Goal: Transaction & Acquisition: Purchase product/service

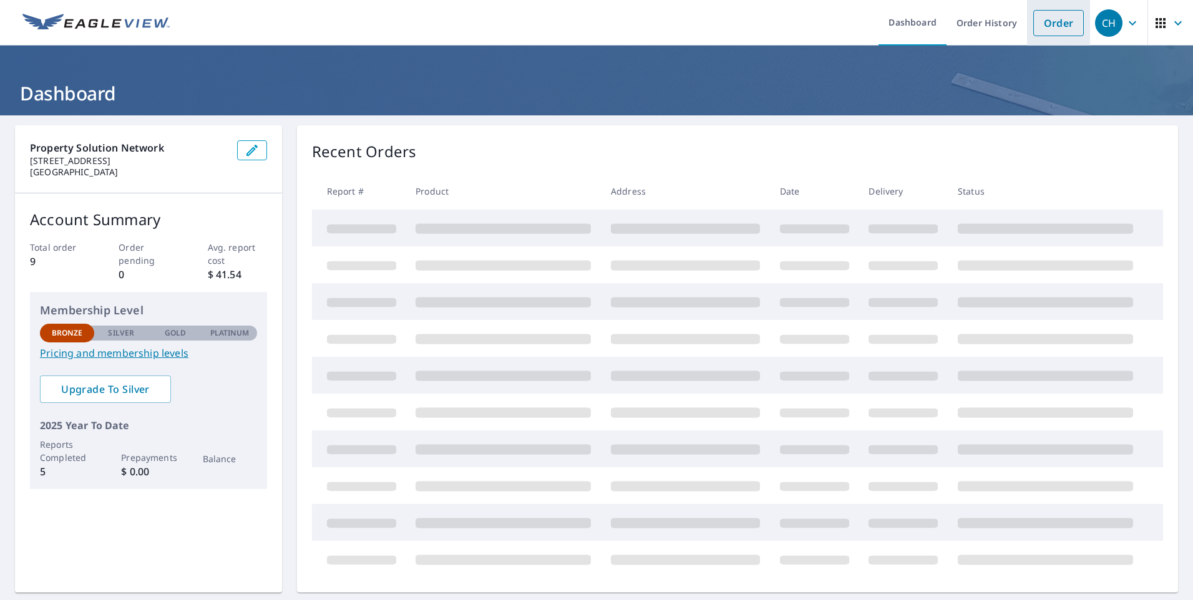
click at [1057, 24] on link "Order" at bounding box center [1058, 23] width 51 height 26
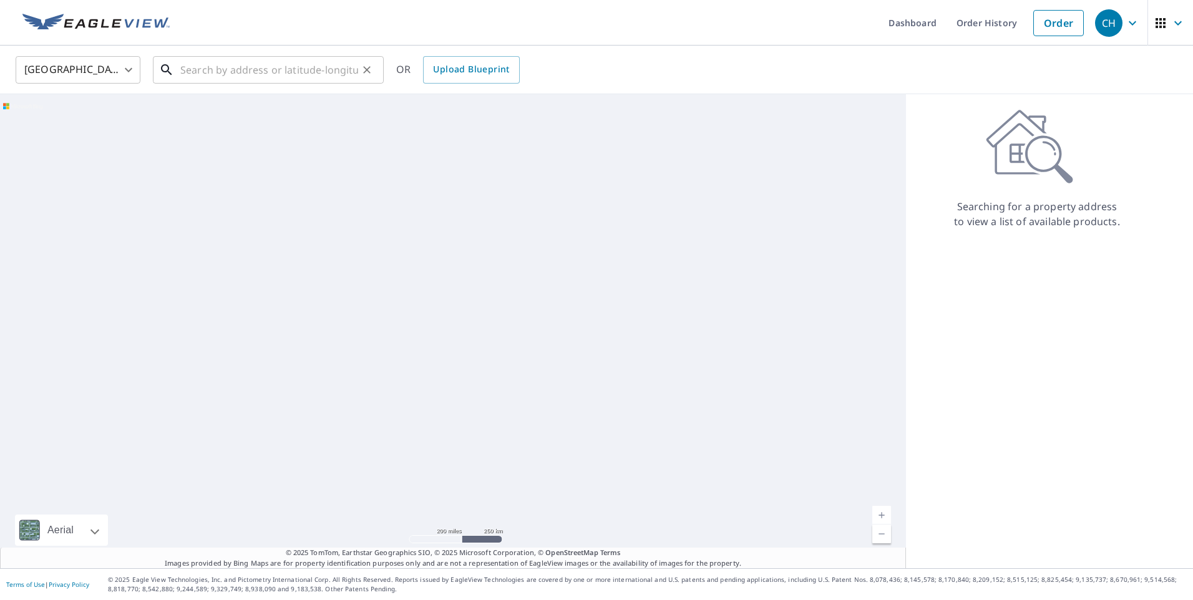
click at [264, 73] on input "text" at bounding box center [269, 69] width 178 height 35
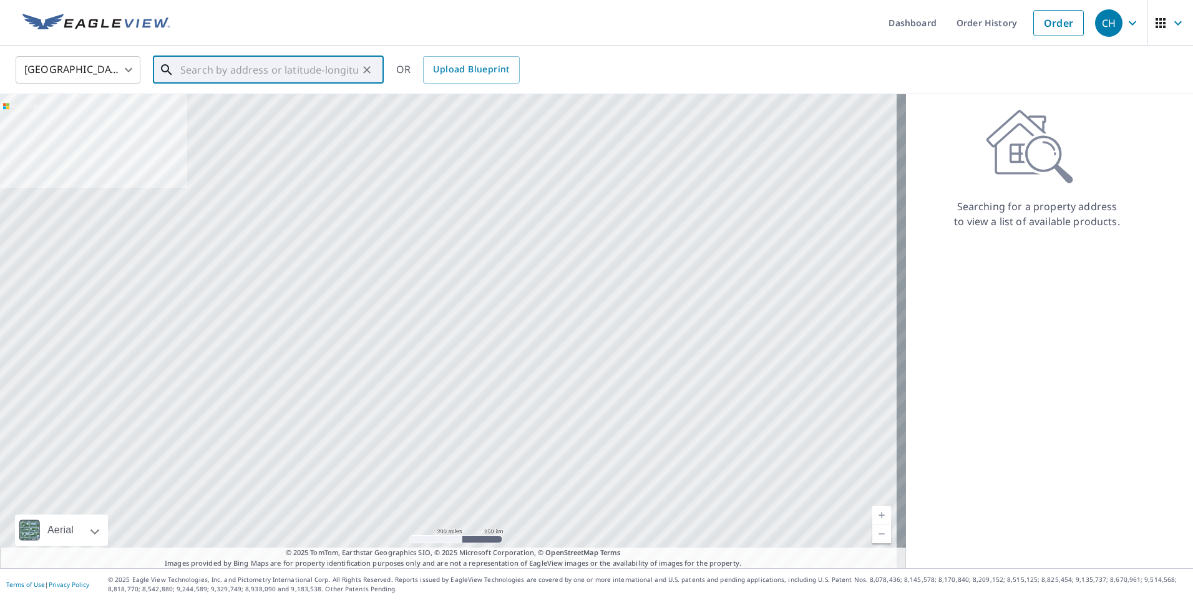
paste input "[GEOGRAPHIC_DATA][STREET_ADDRESS]"
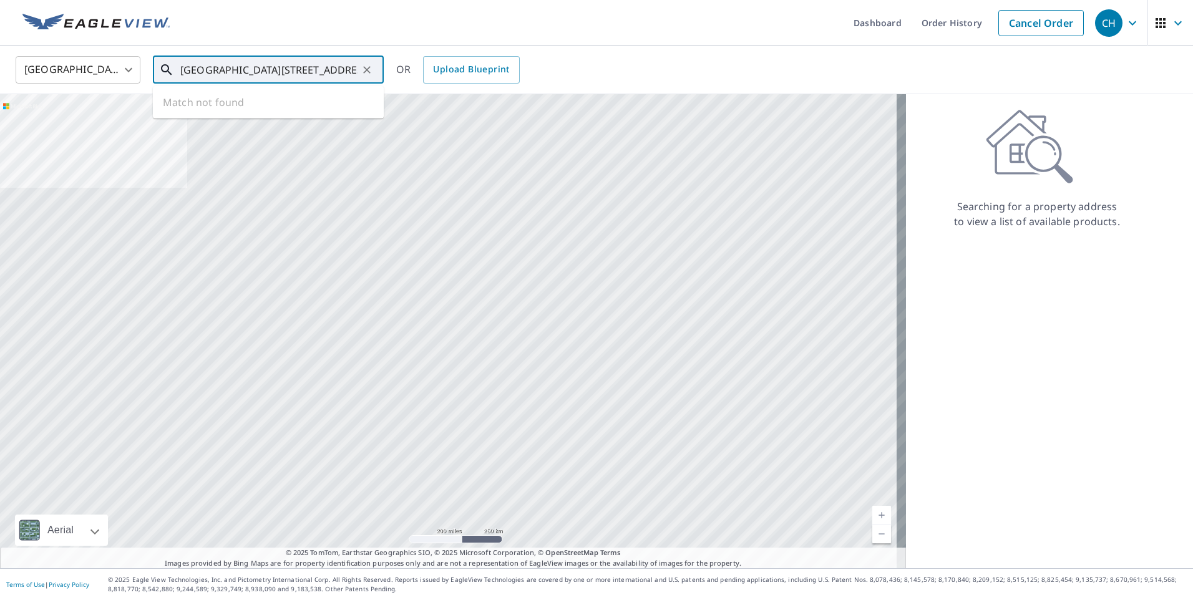
click at [325, 69] on input "[GEOGRAPHIC_DATA][STREET_ADDRESS]" at bounding box center [269, 69] width 178 height 35
type input "[GEOGRAPHIC_DATA][STREET_ADDRESS]"
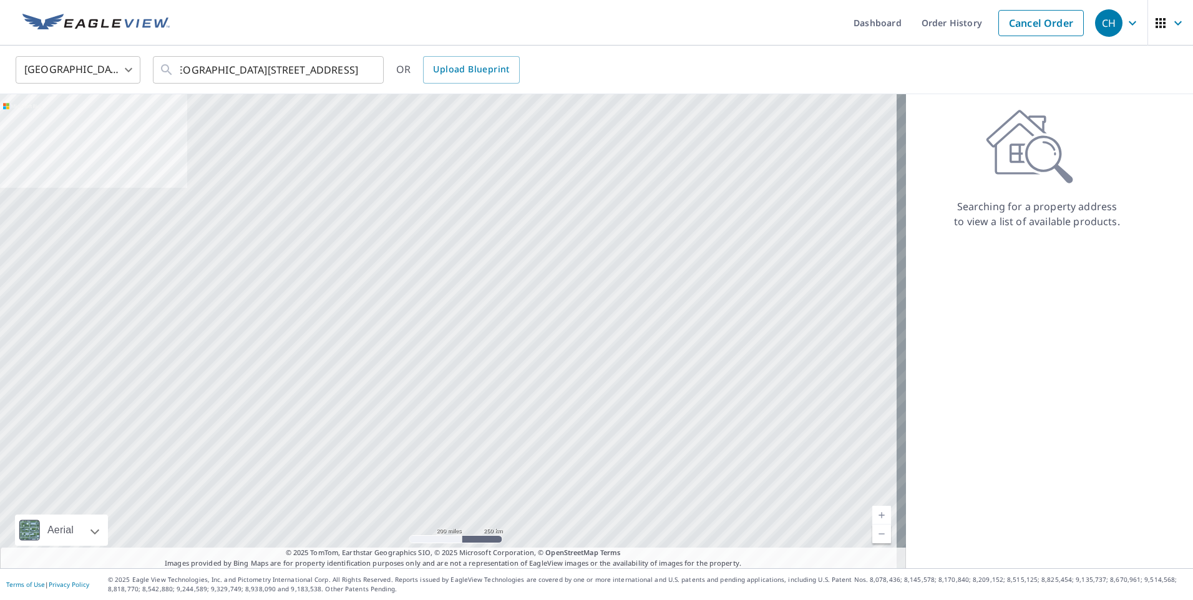
scroll to position [0, 0]
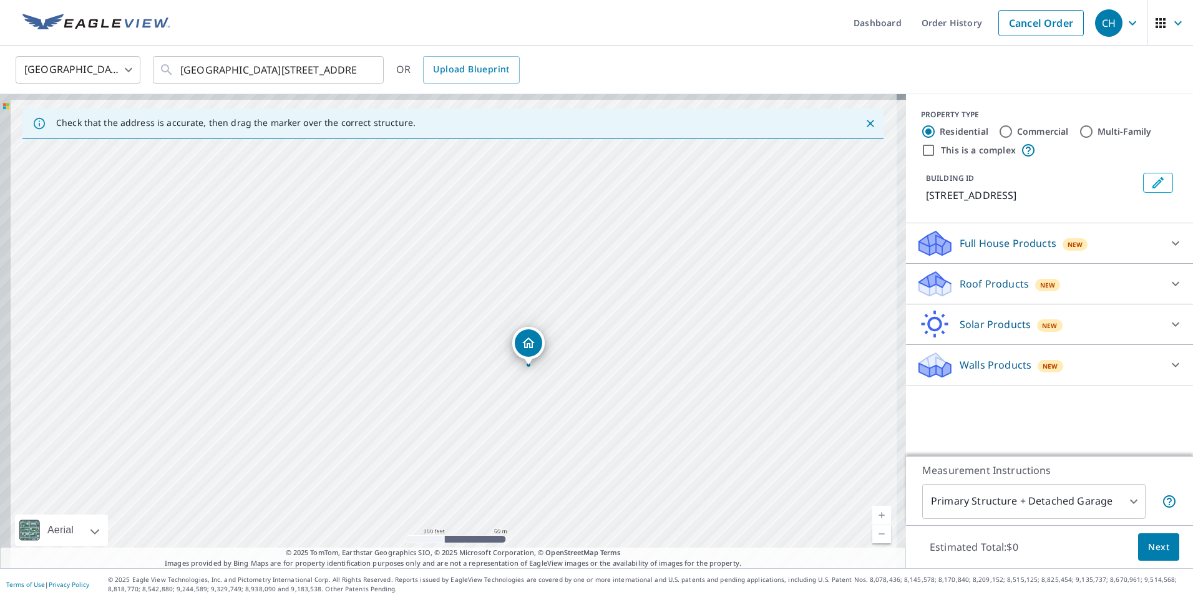
drag, startPoint x: 371, startPoint y: 325, endPoint x: 451, endPoint y: 361, distance: 87.6
click at [451, 361] on div "1031 Fm [STREET_ADDRESS]" at bounding box center [453, 331] width 906 height 474
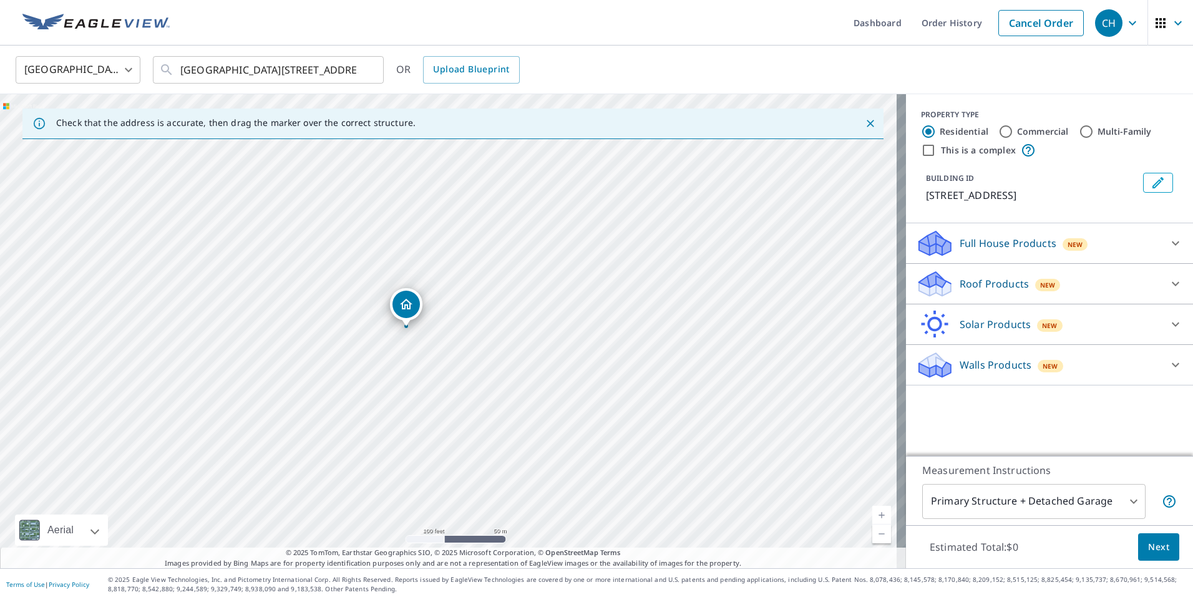
drag, startPoint x: 532, startPoint y: 339, endPoint x: 410, endPoint y: 301, distance: 128.2
drag, startPoint x: 402, startPoint y: 324, endPoint x: 508, endPoint y: 404, distance: 132.7
click at [508, 404] on div "1031 Fm [STREET_ADDRESS]" at bounding box center [453, 331] width 906 height 474
drag, startPoint x: 432, startPoint y: 330, endPoint x: 450, endPoint y: 320, distance: 21.2
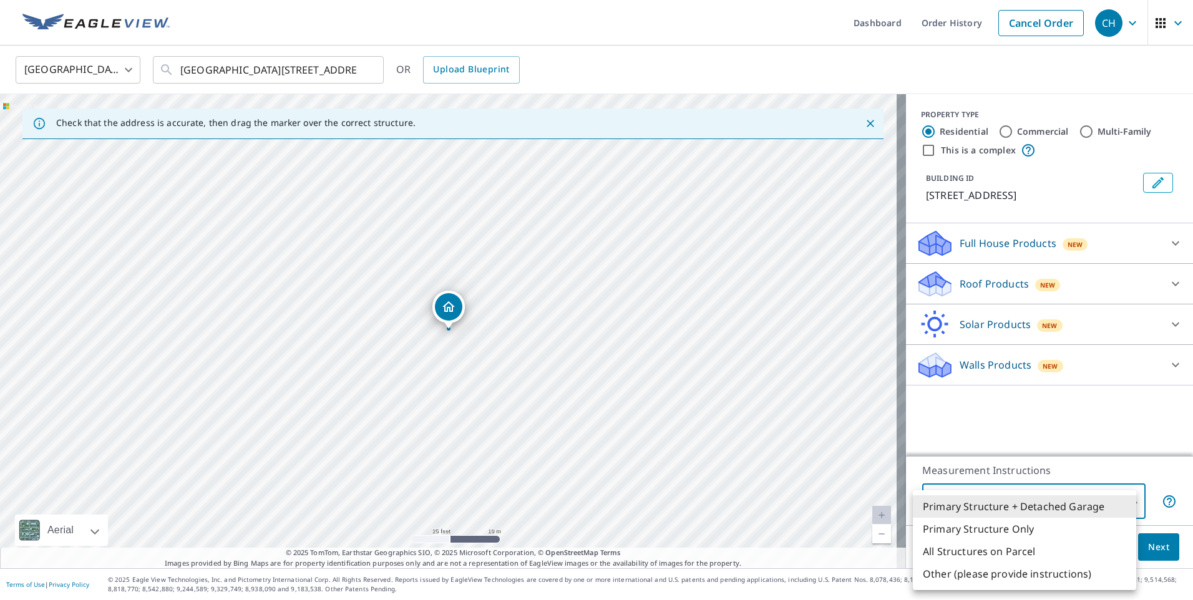
click at [1033, 503] on body "CH CH Dashboard Order History Cancel Order CH [GEOGRAPHIC_DATA] US ​ [GEOGRAPHI…" at bounding box center [596, 300] width 1193 height 600
click at [1009, 529] on li "Primary Structure Only" at bounding box center [1023, 529] width 223 height 22
type input "2"
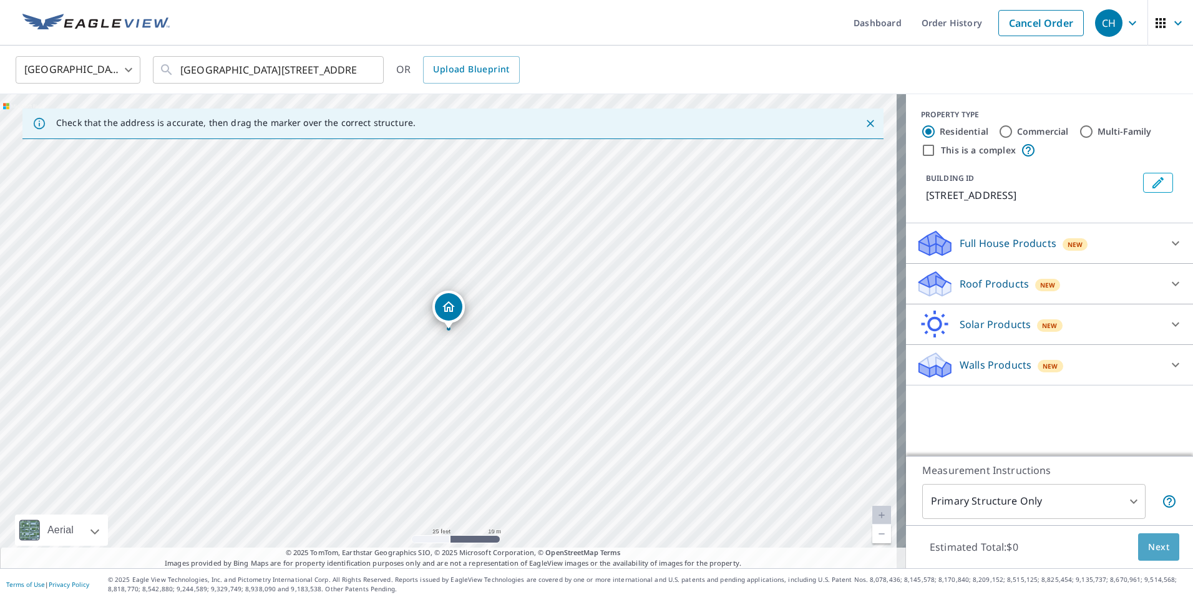
click at [1148, 545] on span "Next" at bounding box center [1158, 547] width 21 height 16
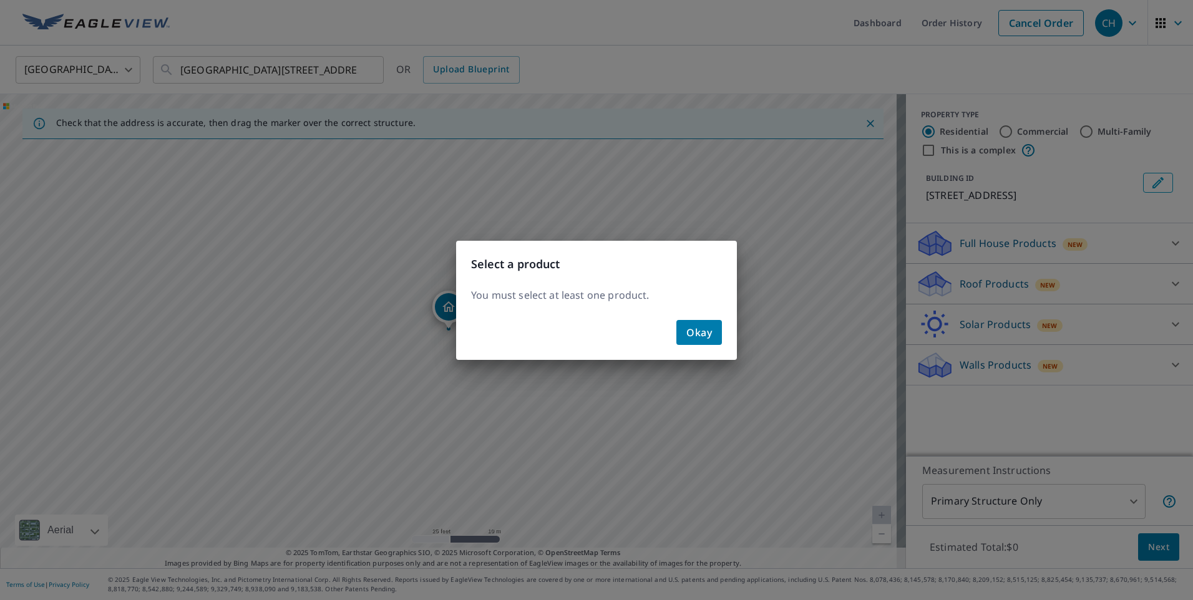
click at [692, 336] on span "Okay" at bounding box center [699, 332] width 26 height 17
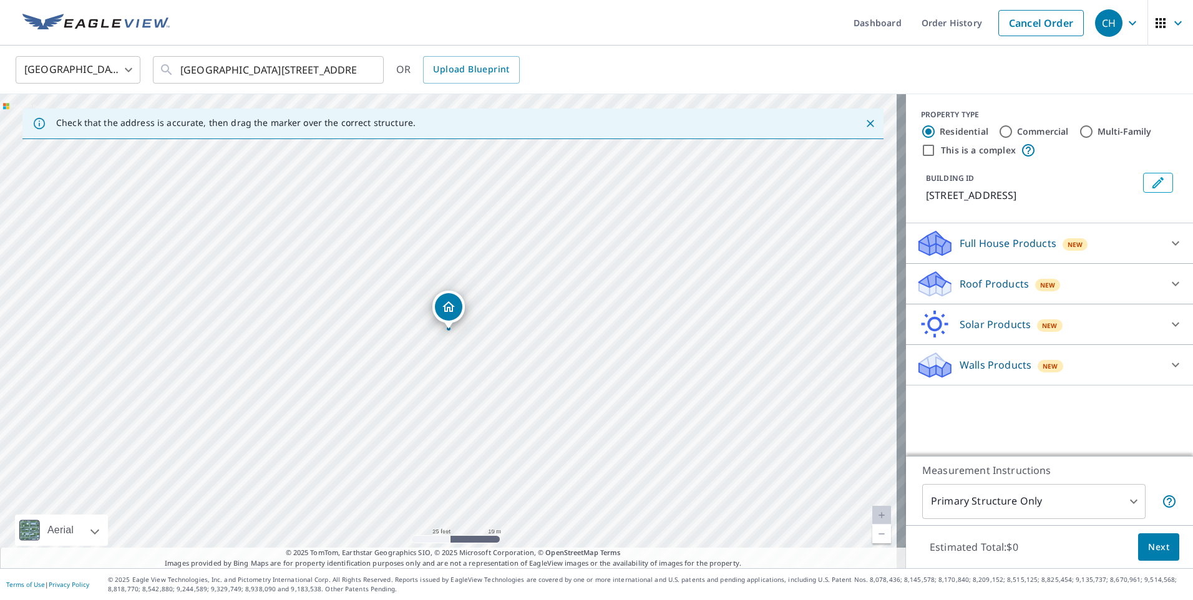
click at [1007, 240] on p "Full House Products" at bounding box center [1007, 243] width 97 height 15
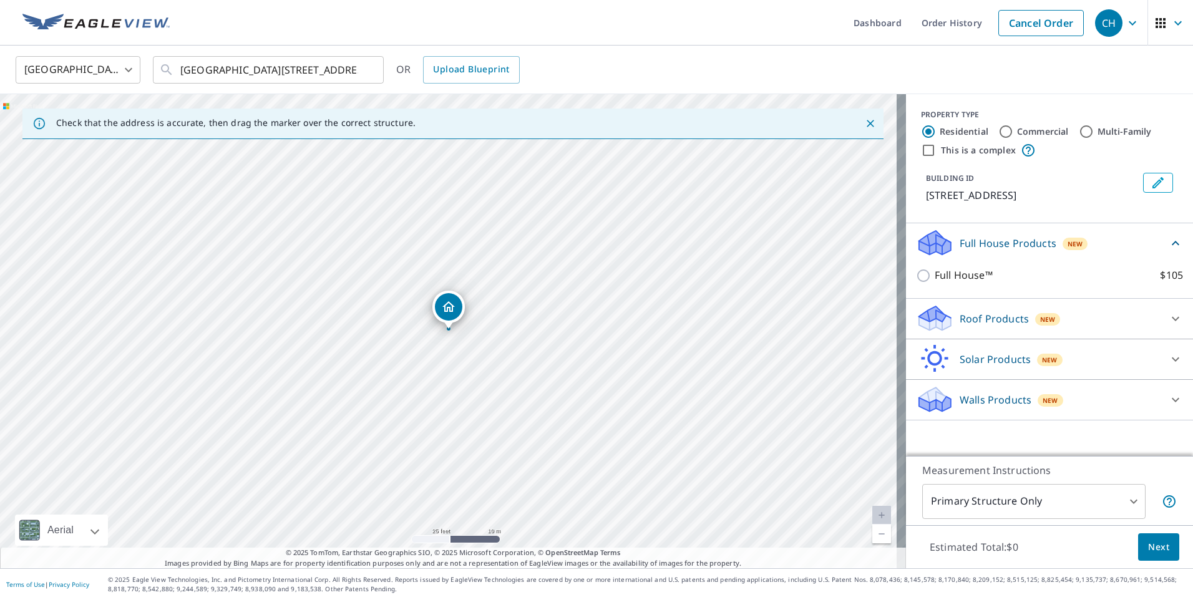
click at [983, 316] on p "Roof Products" at bounding box center [993, 318] width 69 height 15
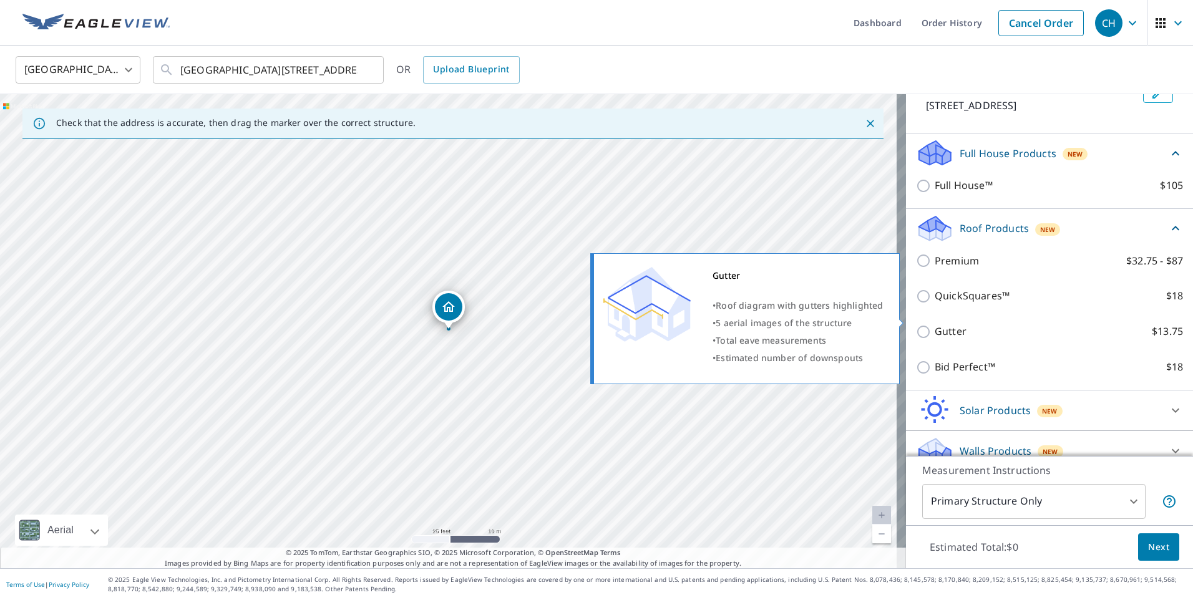
scroll to position [105, 0]
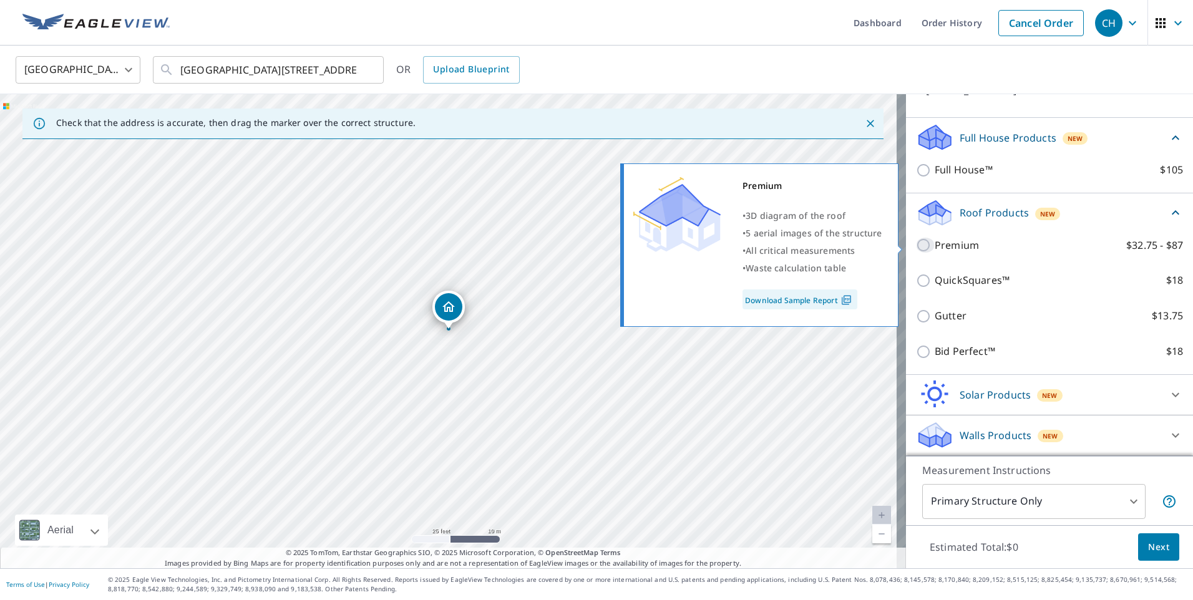
click at [916, 243] on input "Premium $32.75 - $87" at bounding box center [925, 245] width 19 height 15
checkbox input "true"
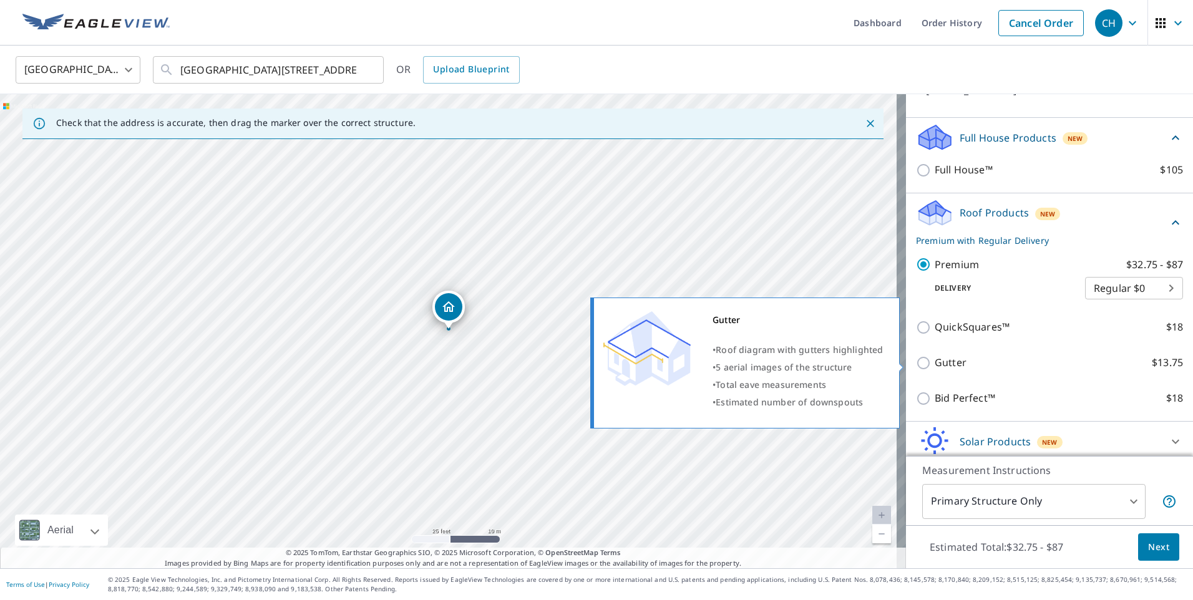
scroll to position [152, 0]
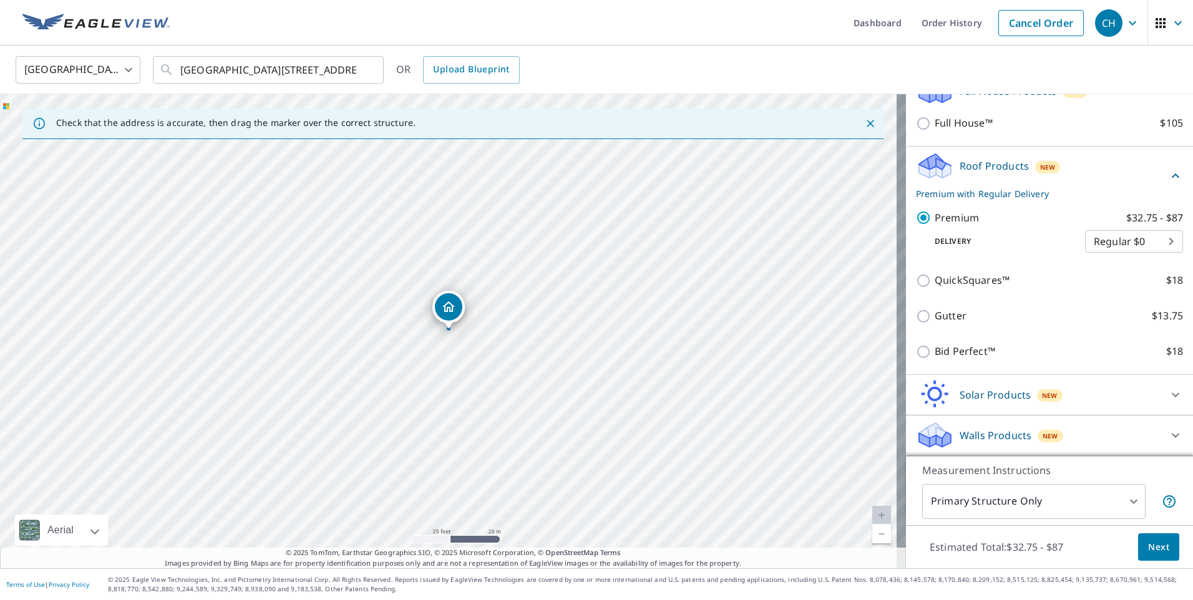
click at [1116, 238] on body "CH CH Dashboard Order History Cancel Order CH [GEOGRAPHIC_DATA] US ​ [GEOGRAPHI…" at bounding box center [596, 300] width 1193 height 600
click at [1116, 238] on li "Regular $0" at bounding box center [1115, 241] width 98 height 22
click at [1154, 540] on span "Next" at bounding box center [1158, 547] width 21 height 16
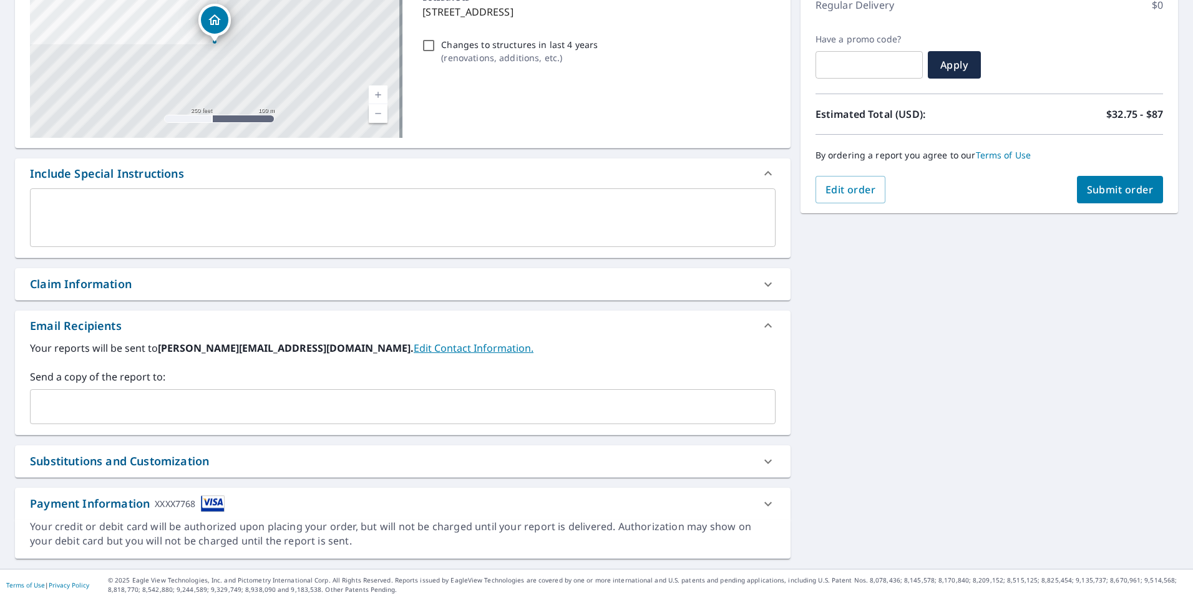
scroll to position [185, 0]
click at [1101, 191] on span "Submit order" at bounding box center [1119, 189] width 67 height 14
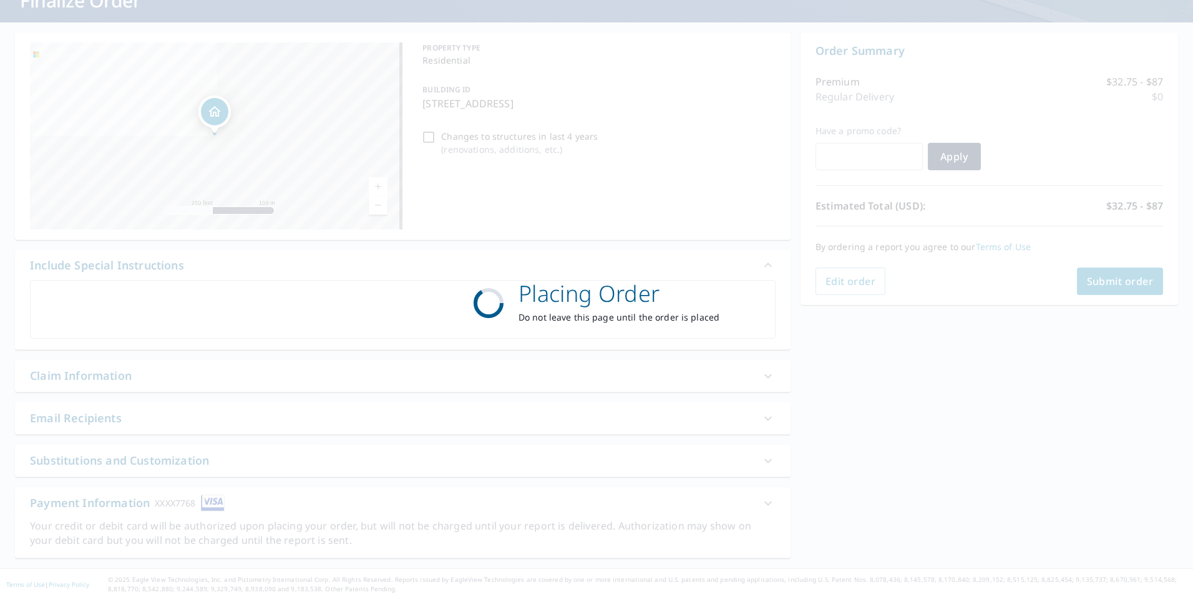
scroll to position [93, 0]
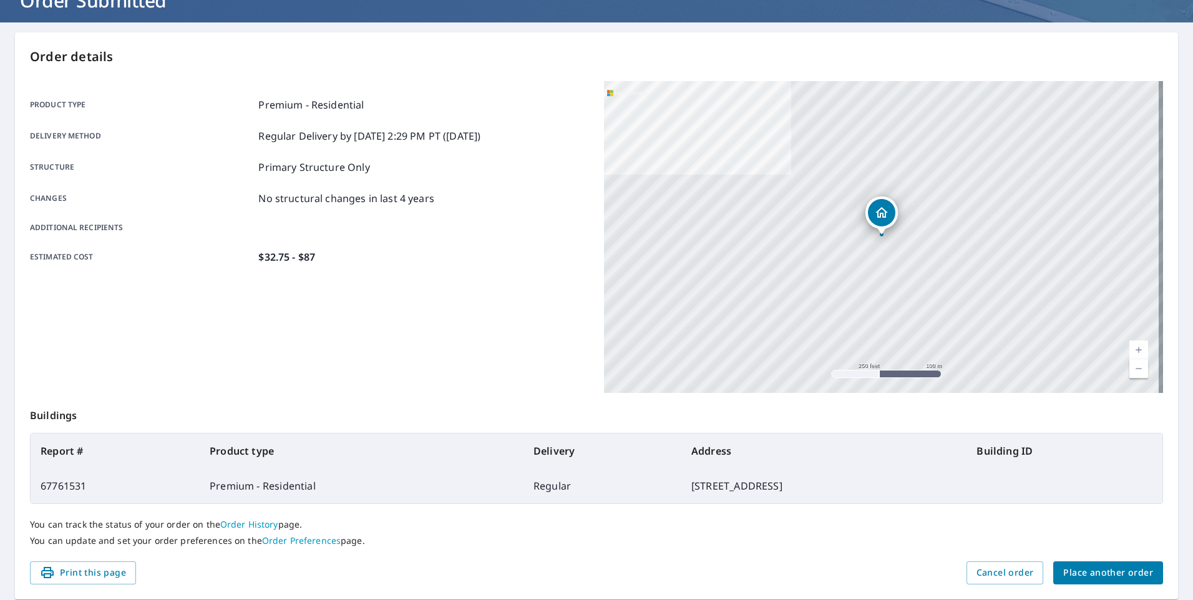
click at [507, 254] on div "Estimated cost $32.75 - $87" at bounding box center [309, 256] width 559 height 15
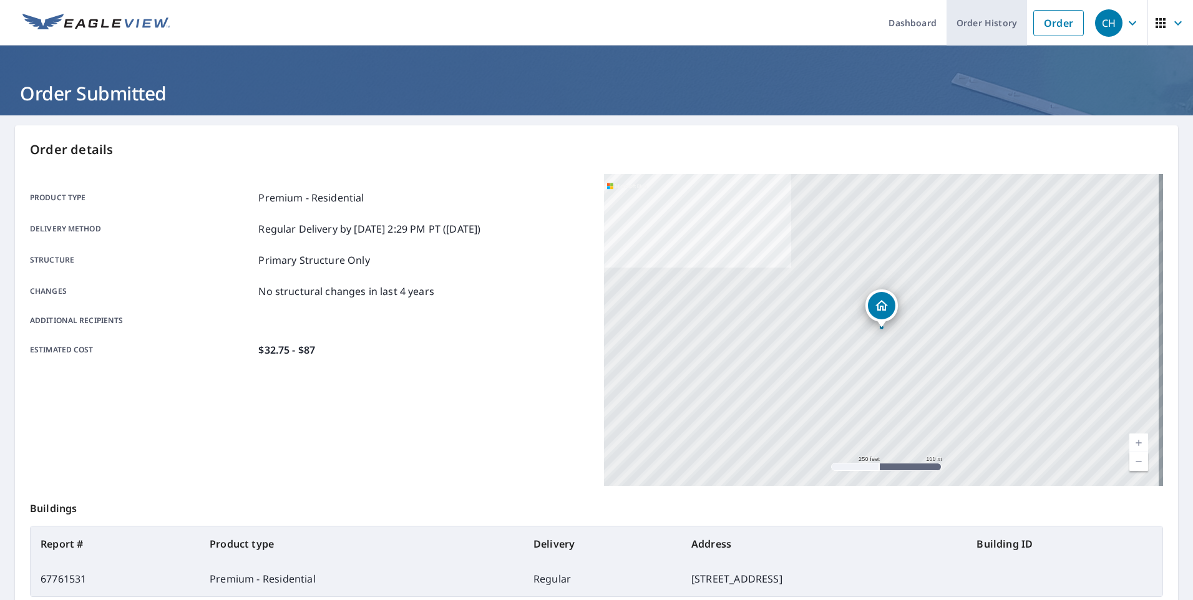
click at [959, 22] on link "Order History" at bounding box center [986, 23] width 80 height 46
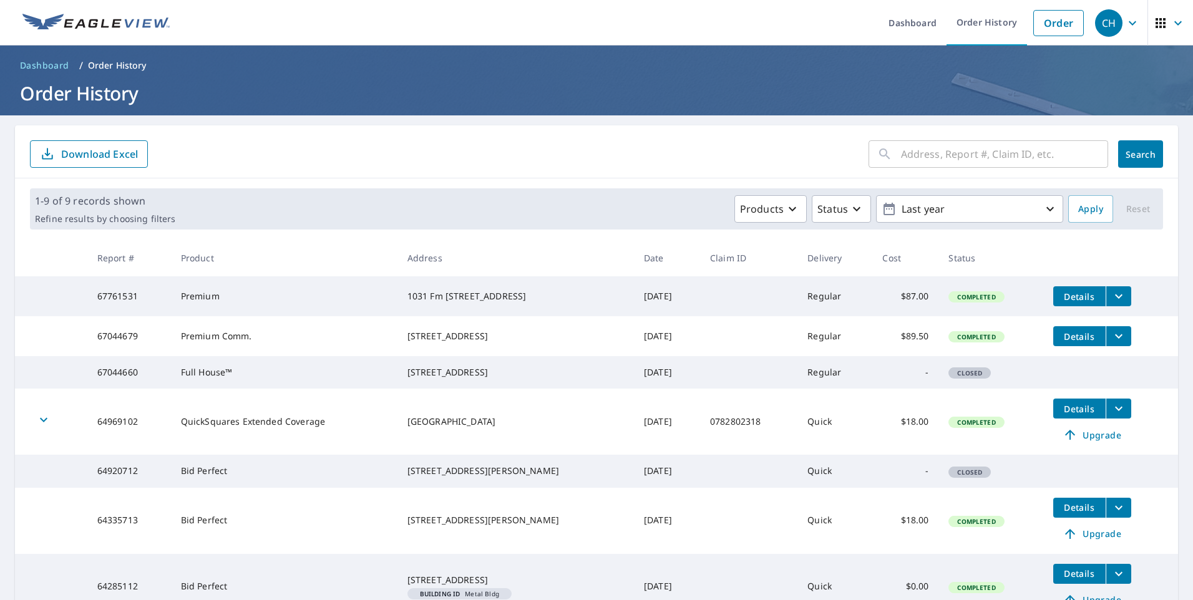
click at [1113, 293] on icon "filesDropdownBtn-67761531" at bounding box center [1118, 296] width 15 height 15
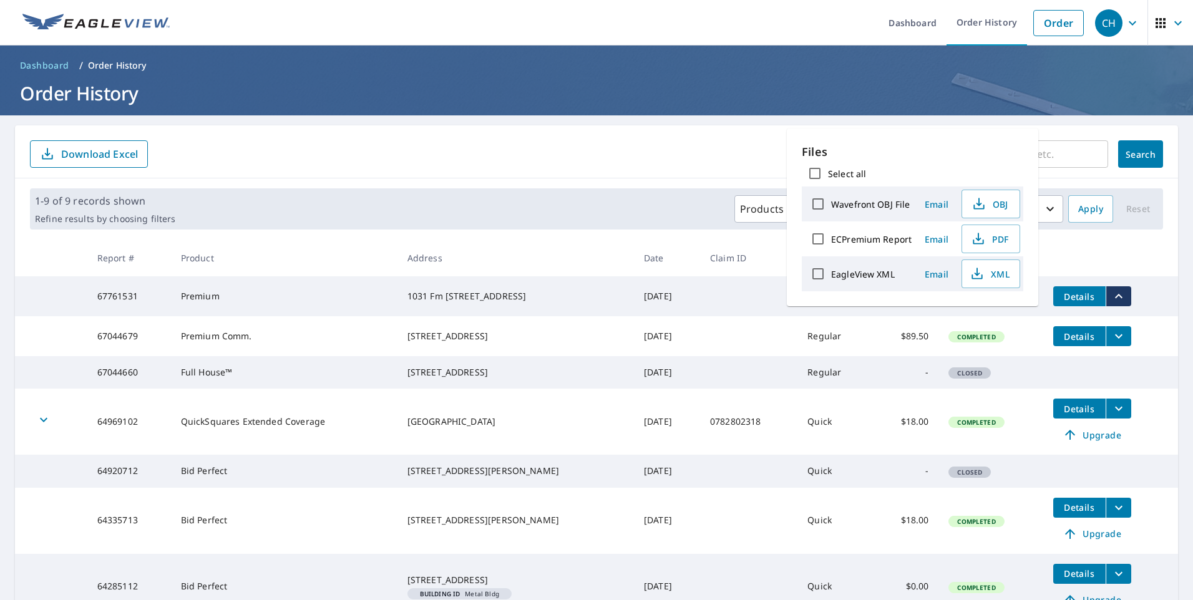
click at [697, 142] on form "​ Search Download Excel" at bounding box center [596, 153] width 1133 height 27
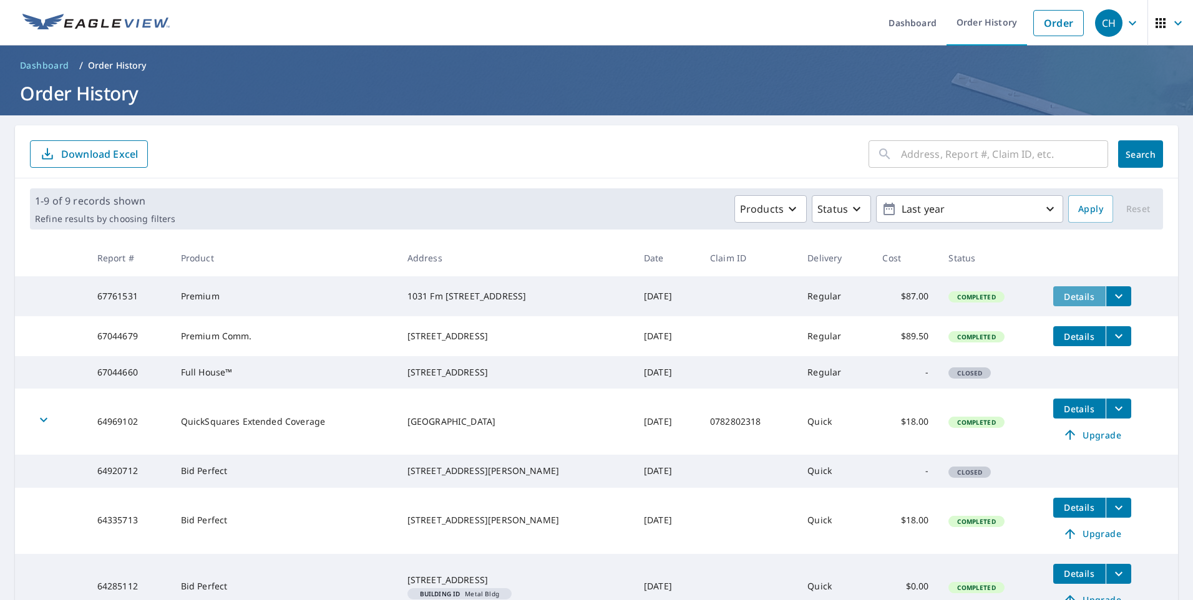
click at [1062, 293] on span "Details" at bounding box center [1078, 297] width 37 height 12
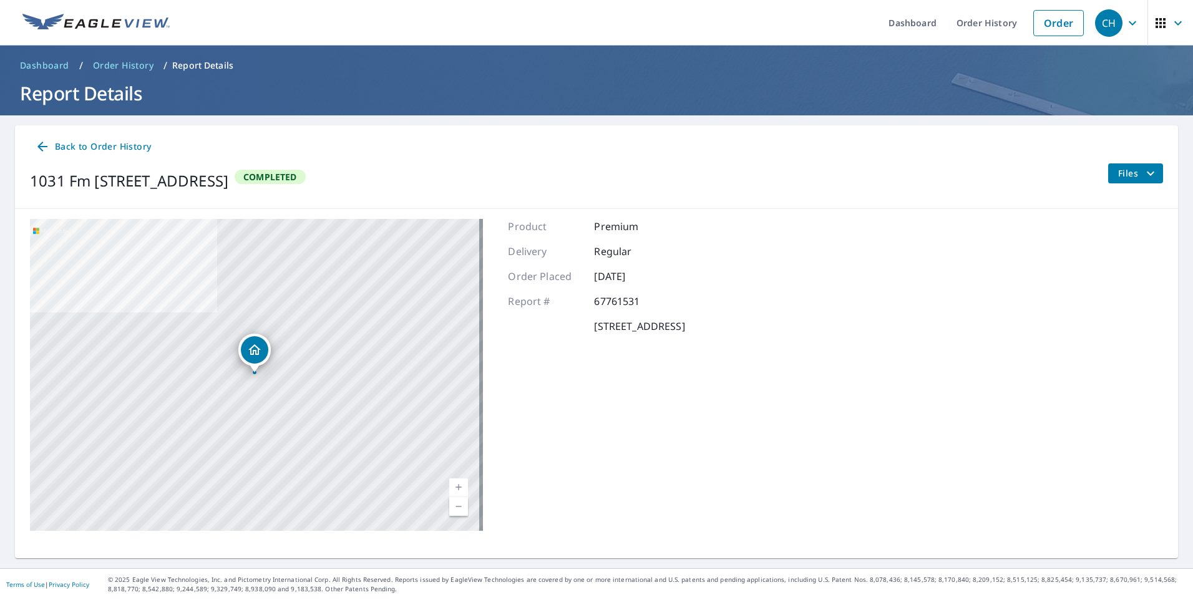
click at [1118, 178] on span "Files" at bounding box center [1138, 173] width 40 height 15
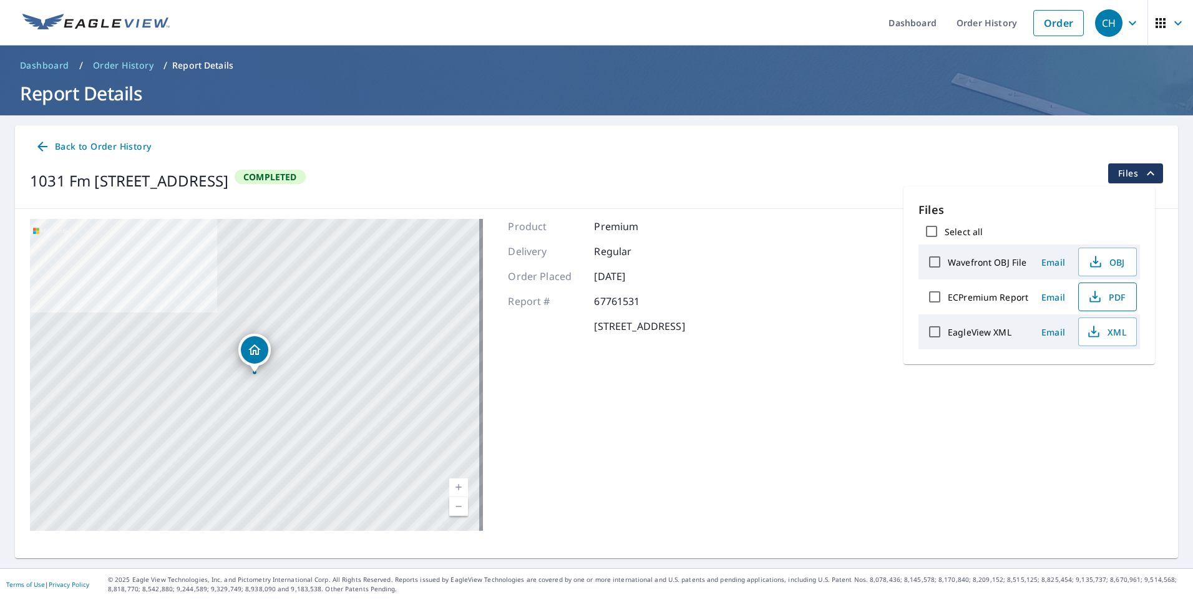
click at [1120, 299] on span "PDF" at bounding box center [1106, 296] width 40 height 15
